Goal: Find specific page/section: Find specific page/section

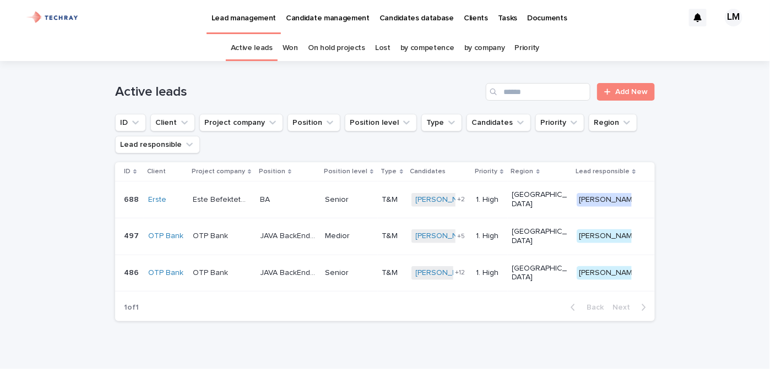
click at [407, 15] on p "Candidates database" at bounding box center [416, 11] width 74 height 23
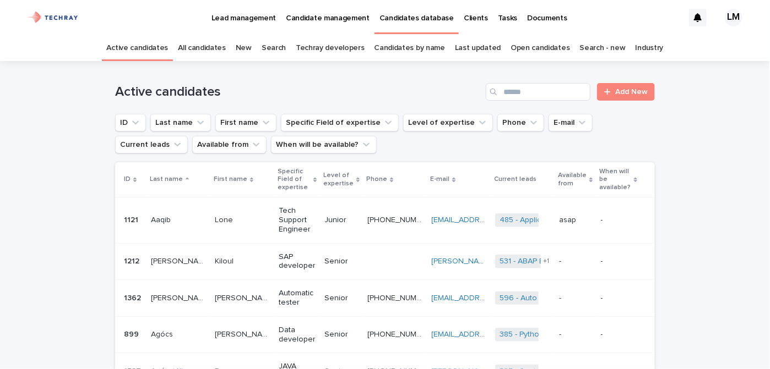
click at [251, 51] on link "New" at bounding box center [244, 48] width 16 height 26
